Goal: Transaction & Acquisition: Purchase product/service

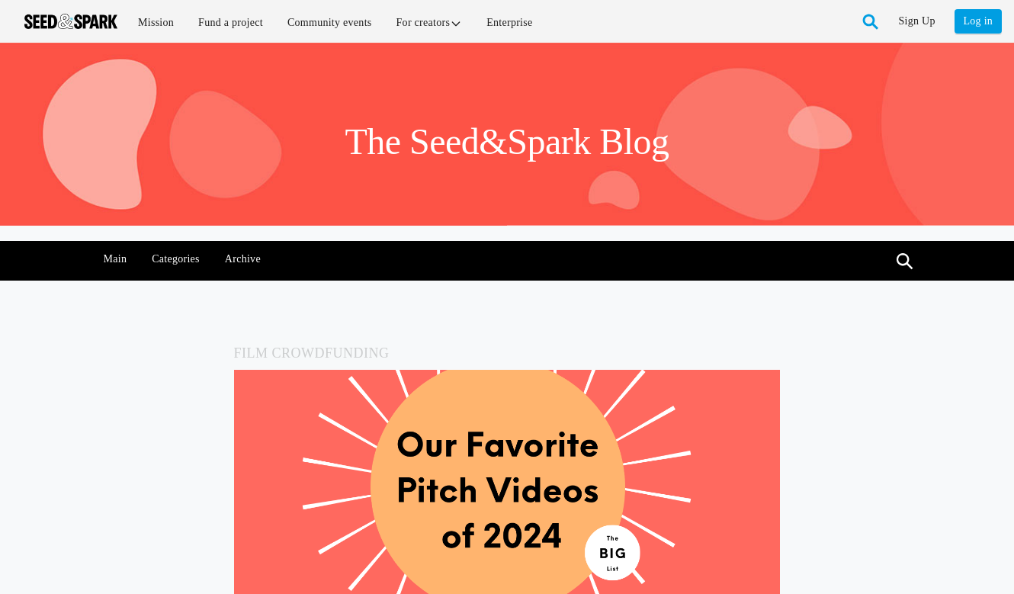
click at [47, 4] on div "Menu Mission Fund a project Community events For creators Enterprise Sign Up Ho…" at bounding box center [507, 21] width 1014 height 43
click at [47, 20] on img at bounding box center [70, 21] width 93 height 15
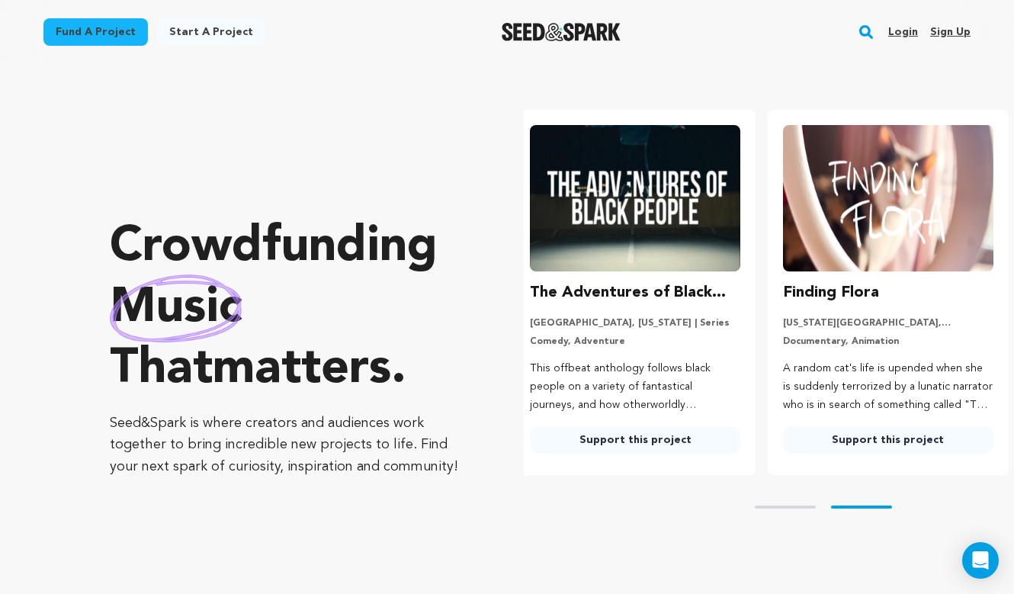
scroll to position [0, 265]
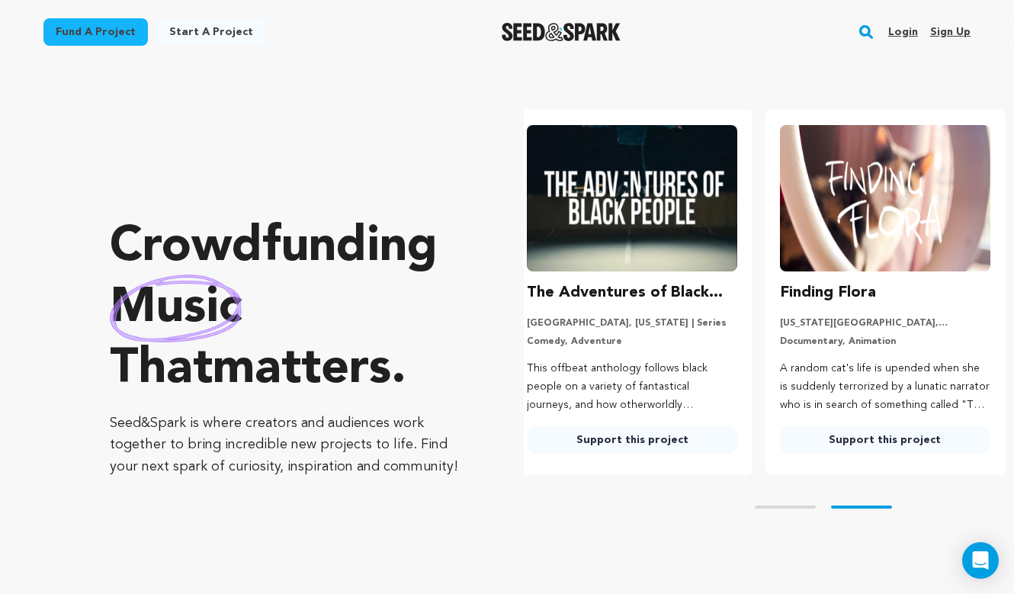
click at [637, 201] on img at bounding box center [632, 198] width 210 height 146
click at [597, 442] on link "Support this project" at bounding box center [632, 439] width 210 height 27
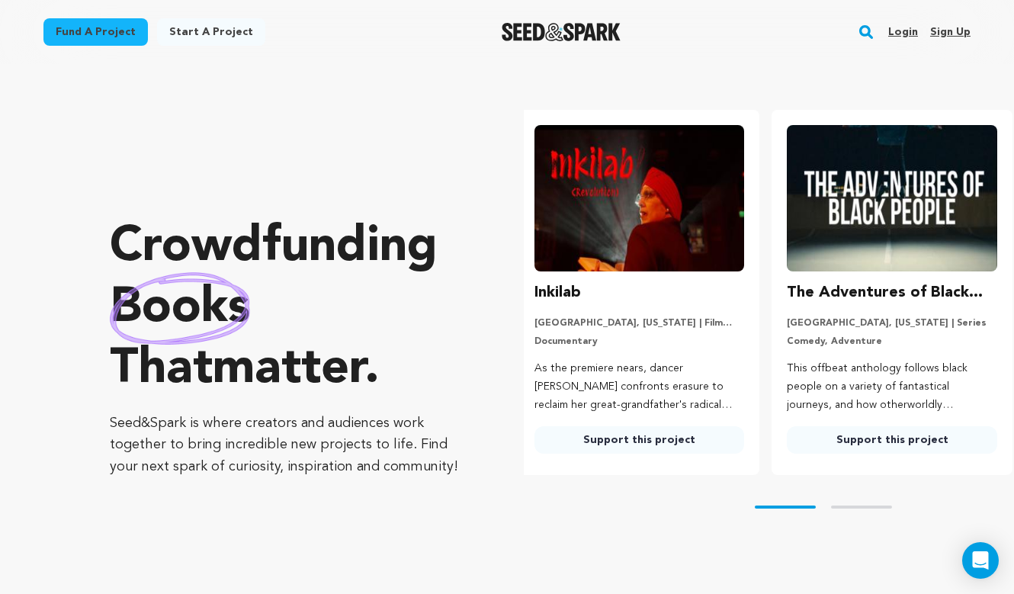
scroll to position [0, 0]
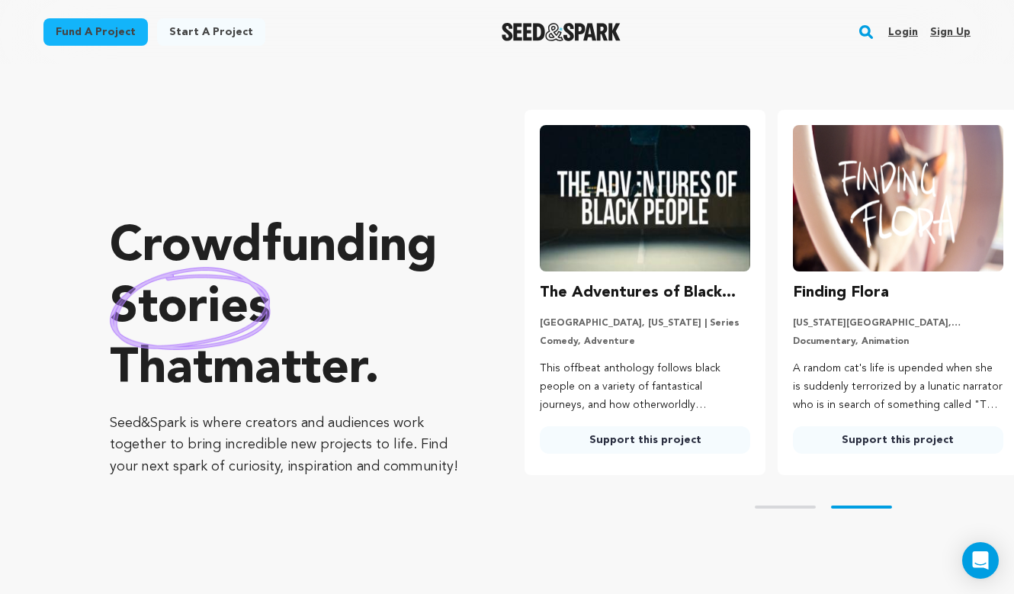
scroll to position [0, 252]
click at [843, 190] on img at bounding box center [897, 198] width 210 height 146
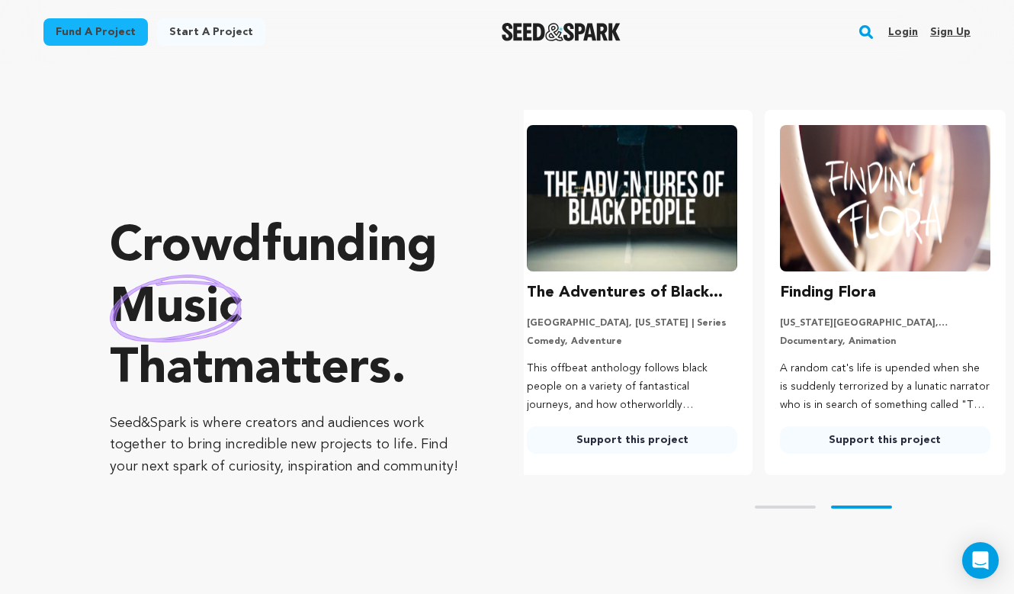
click at [797, 443] on link "Support this project" at bounding box center [885, 439] width 210 height 27
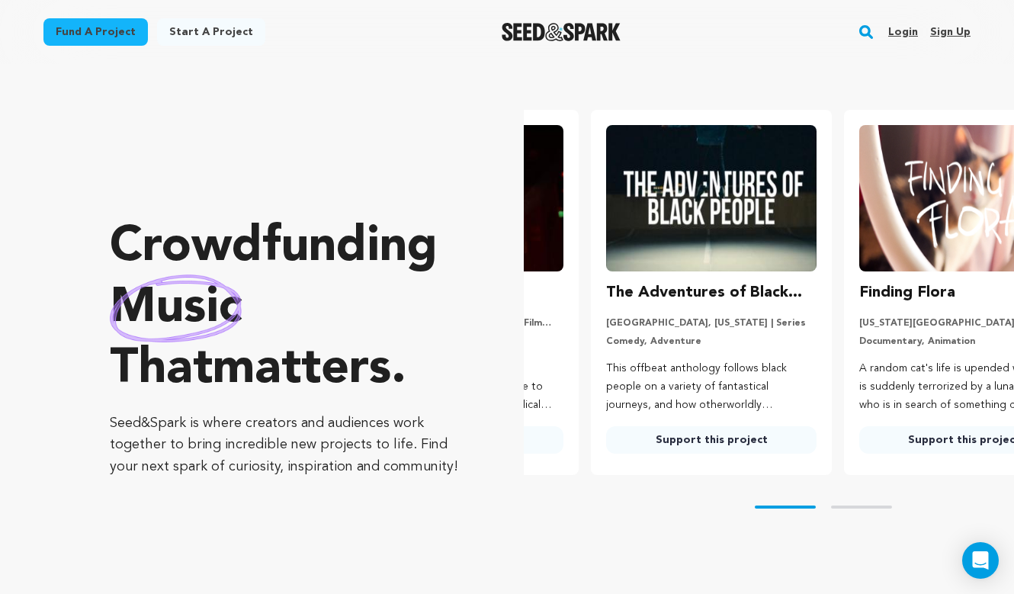
scroll to position [0, 37]
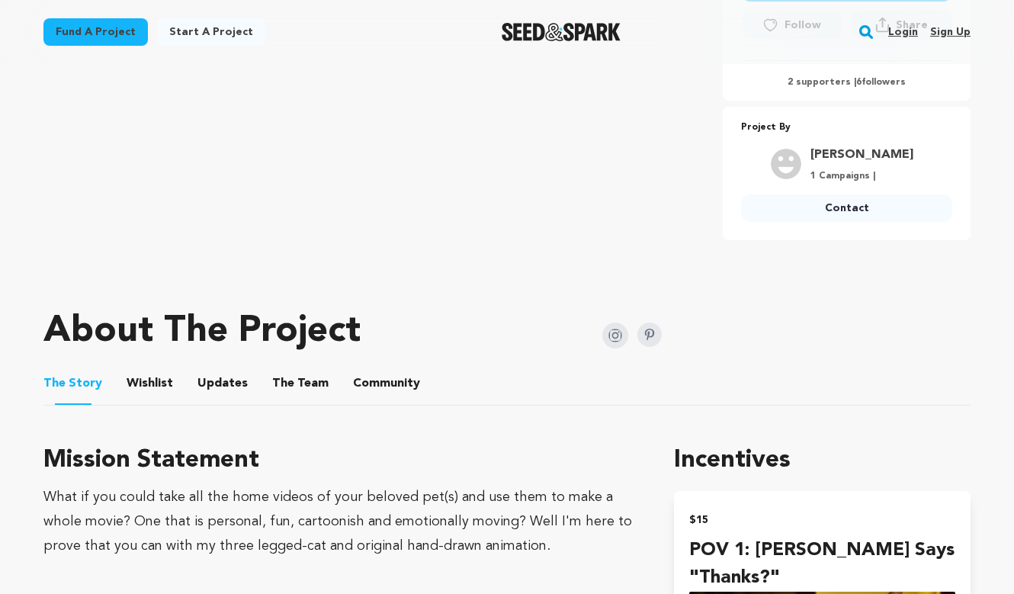
scroll to position [519, 0]
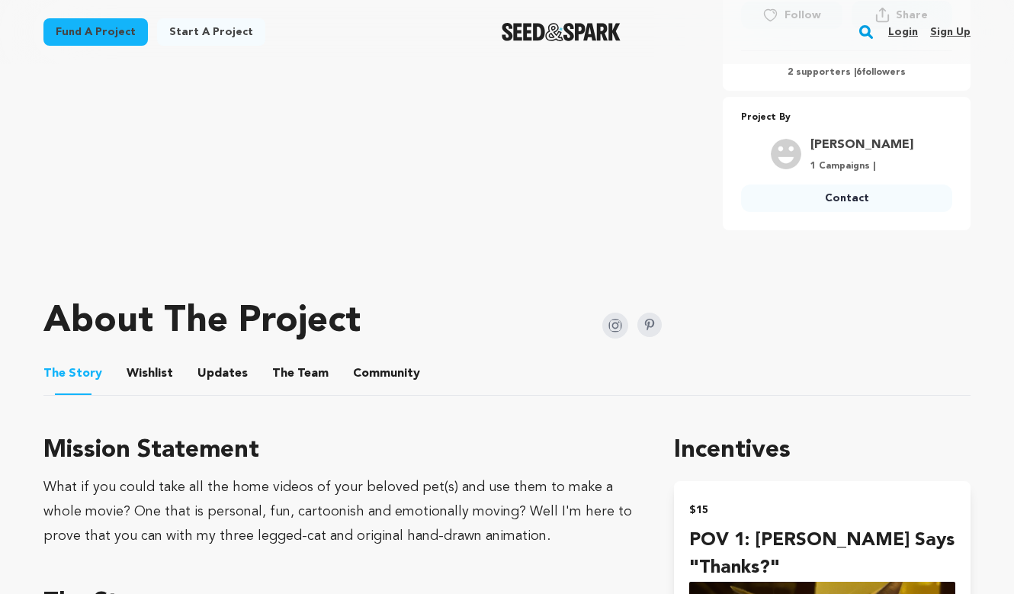
click at [618, 332] on img at bounding box center [615, 326] width 26 height 26
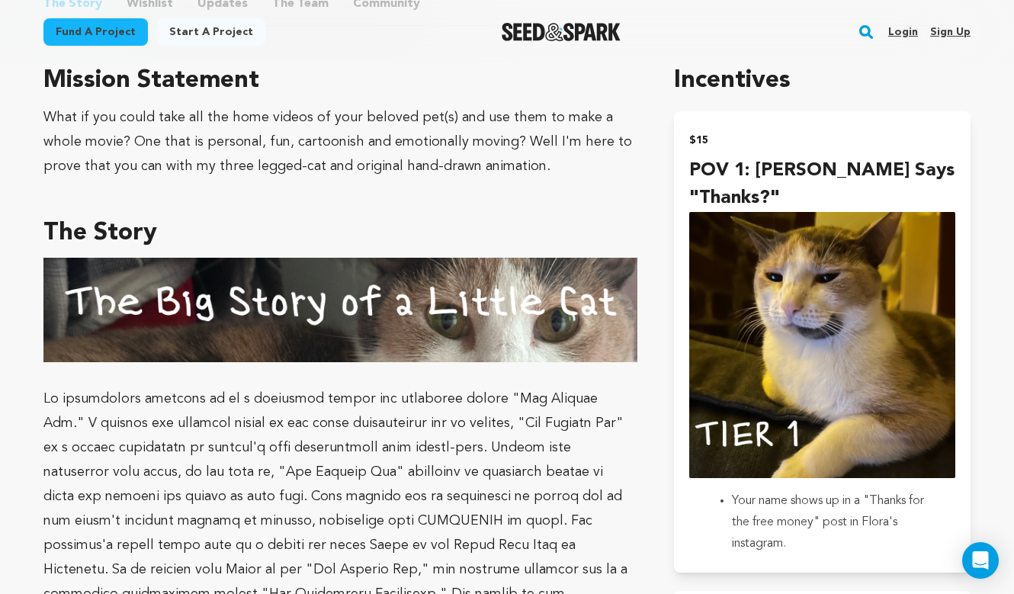
scroll to position [888, 0]
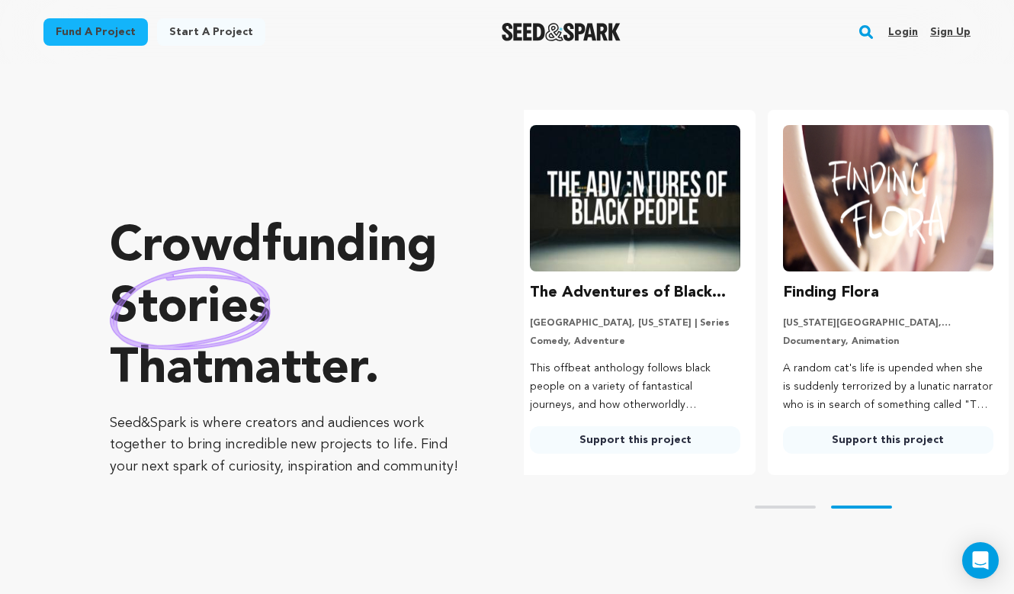
scroll to position [0, 265]
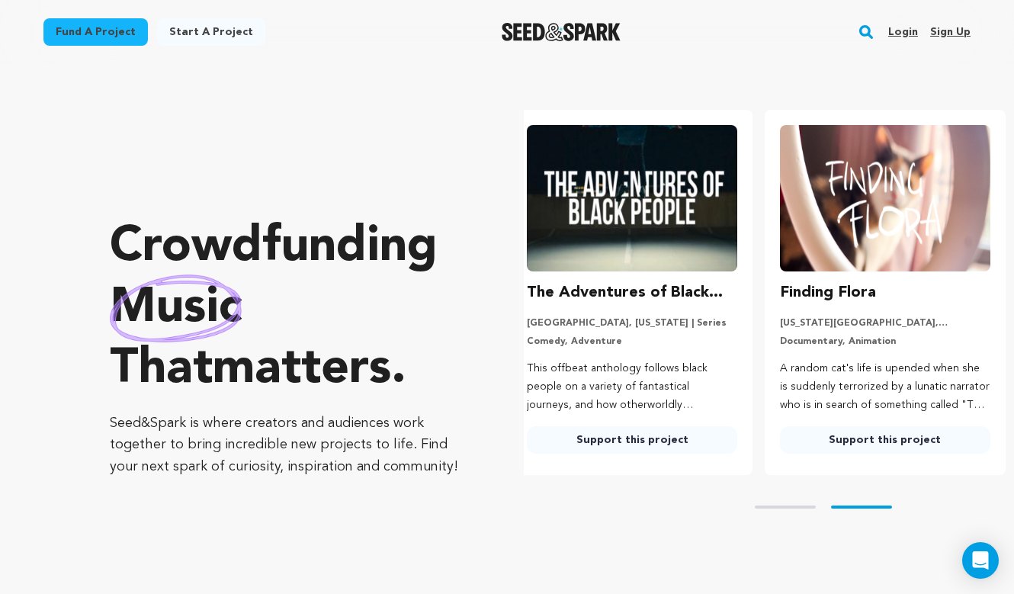
click at [827, 442] on link "Support this project" at bounding box center [885, 439] width 210 height 27
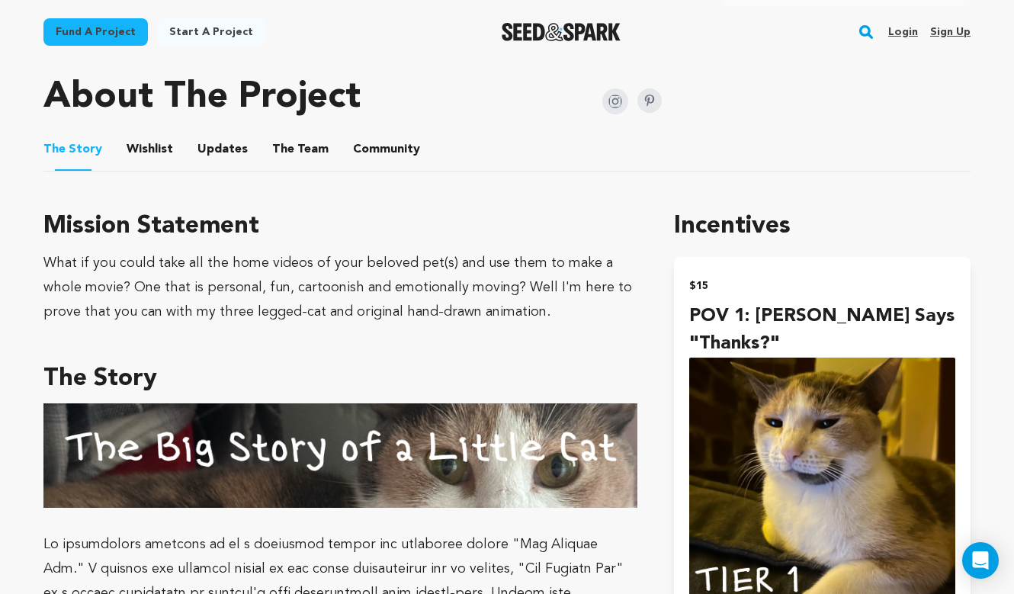
scroll to position [732, 0]
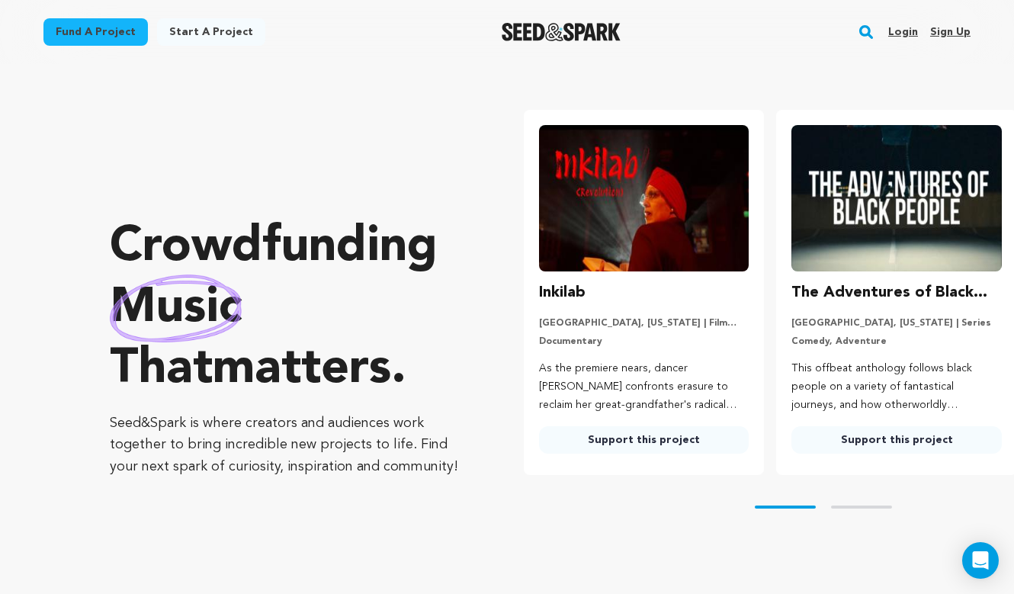
click at [822, 444] on link "Support this project" at bounding box center [896, 439] width 210 height 27
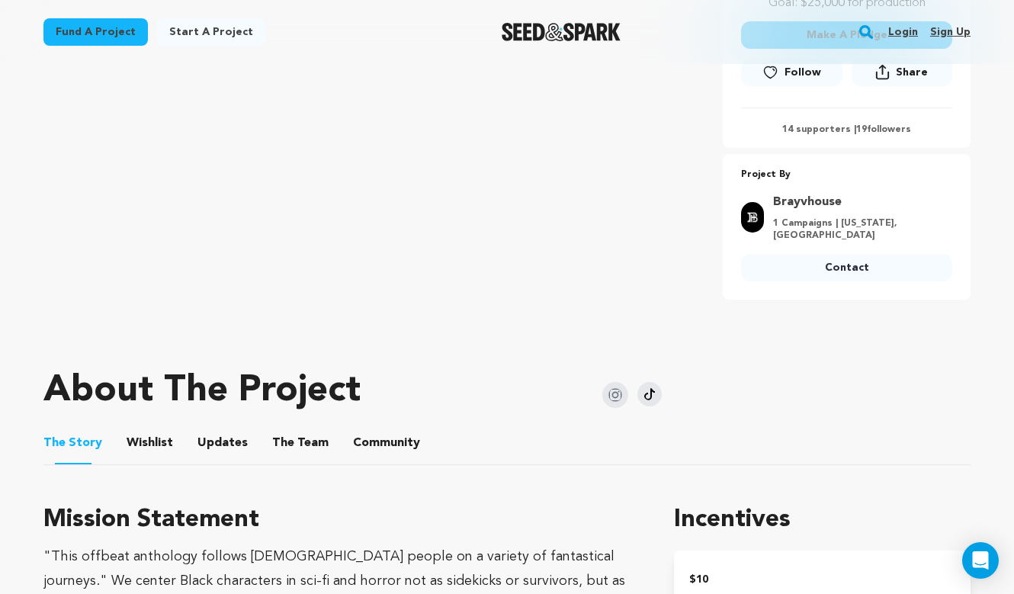
scroll to position [534, 0]
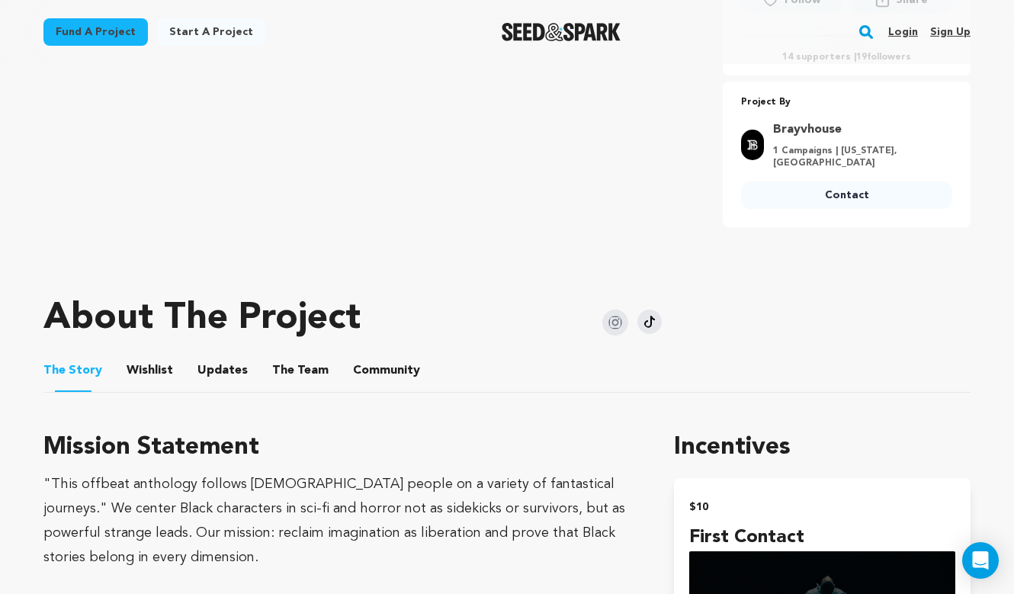
click at [615, 310] on img at bounding box center [615, 323] width 26 height 26
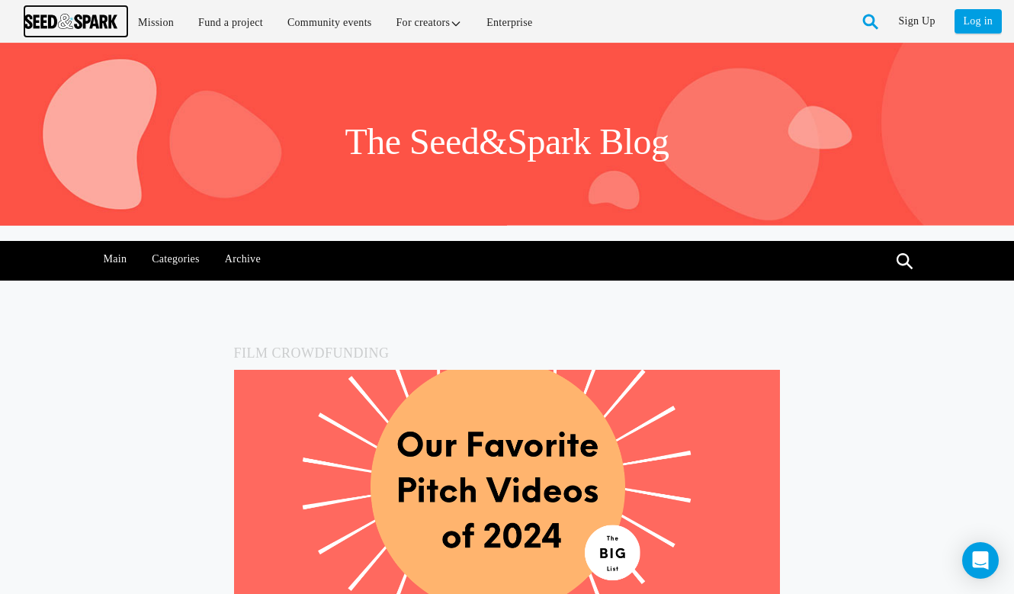
click at [62, 18] on img at bounding box center [70, 21] width 93 height 15
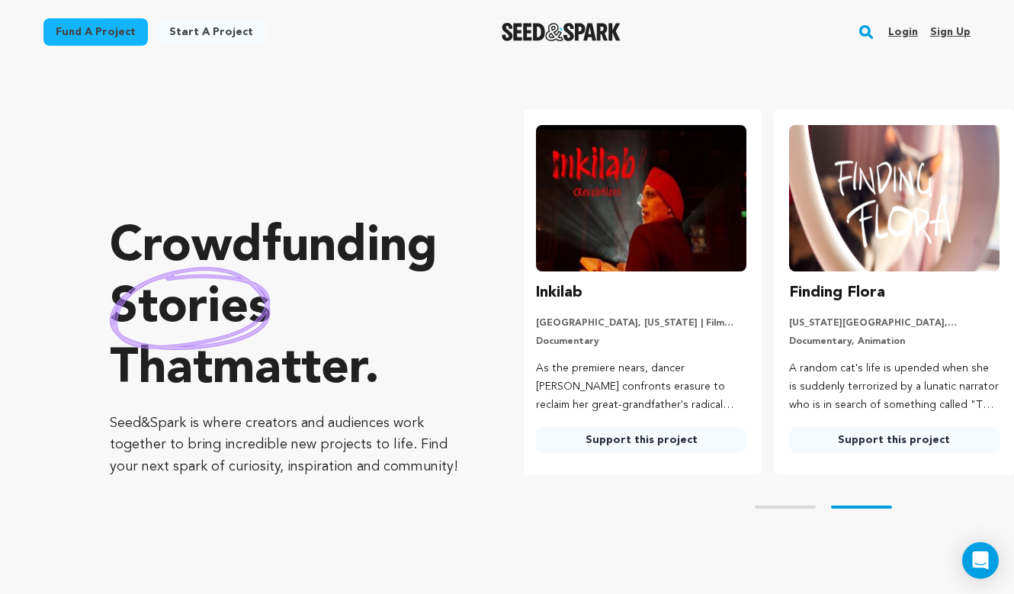
scroll to position [0, 265]
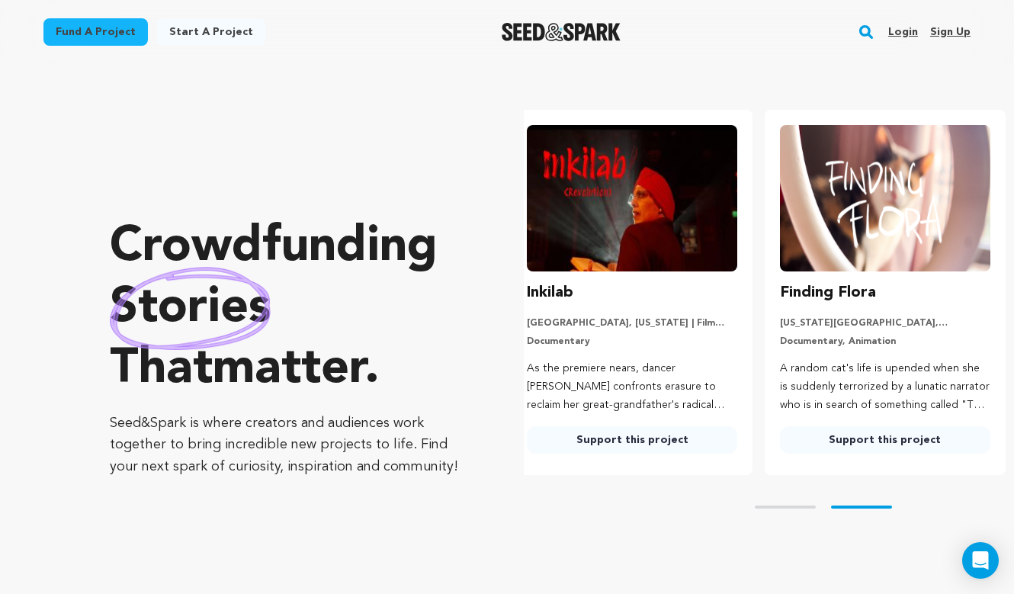
click at [693, 441] on link "Support this project" at bounding box center [632, 439] width 210 height 27
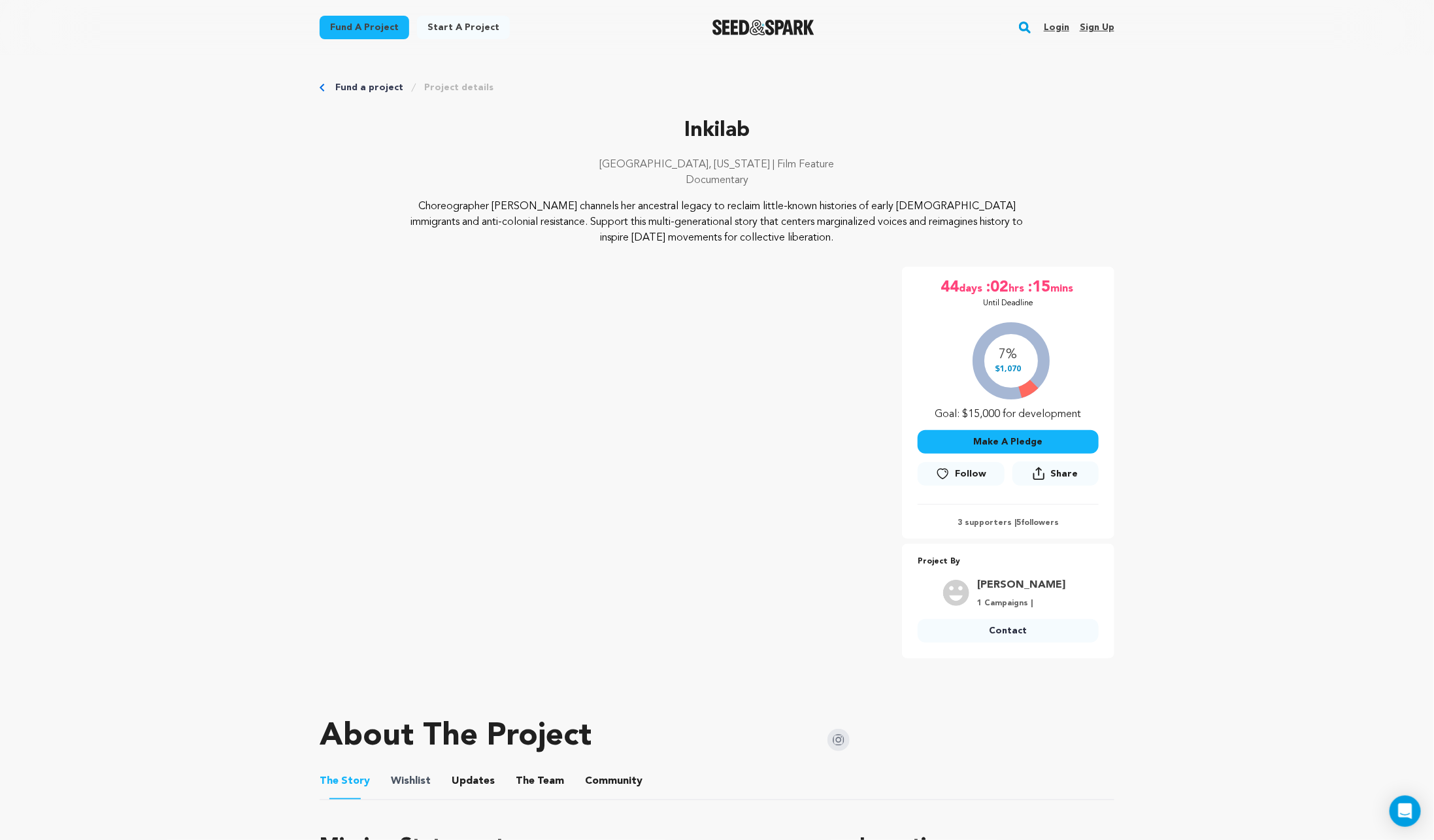
click at [426, 508] on span "Wishlist" at bounding box center [411, 781] width 40 height 15
click at [419, 508] on button "Wishlist" at bounding box center [411, 783] width 32 height 32
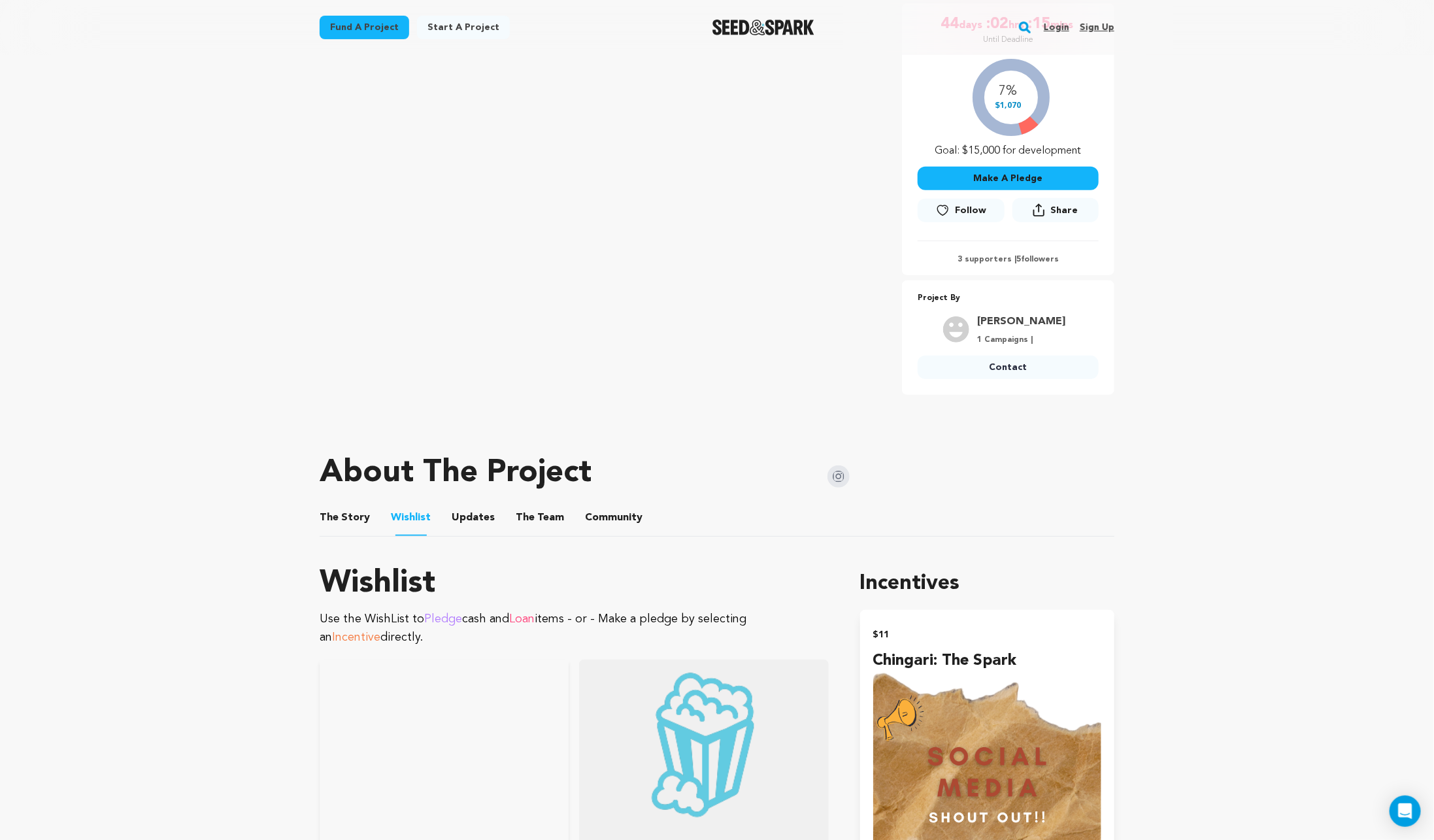
scroll to position [265, 0]
